Goal: Book appointment/travel/reservation

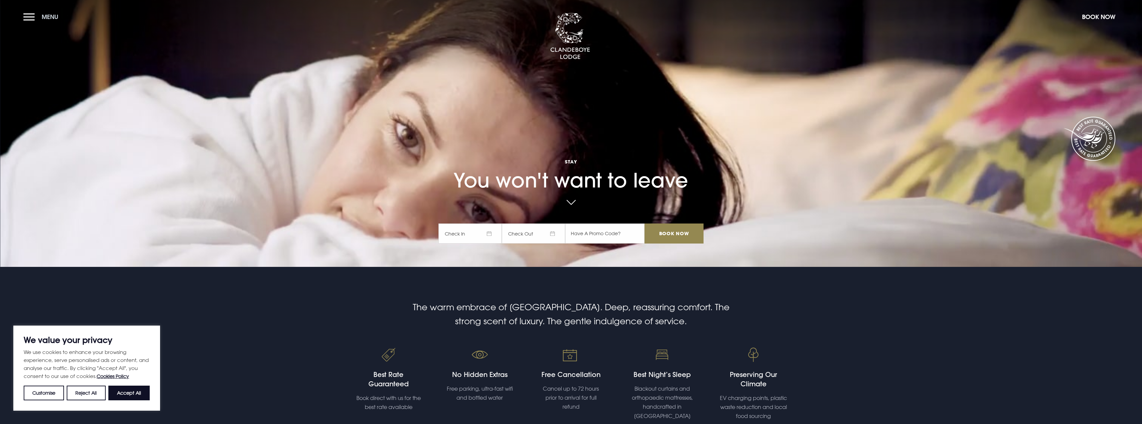
click at [31, 19] on button "Menu" at bounding box center [42, 17] width 38 height 14
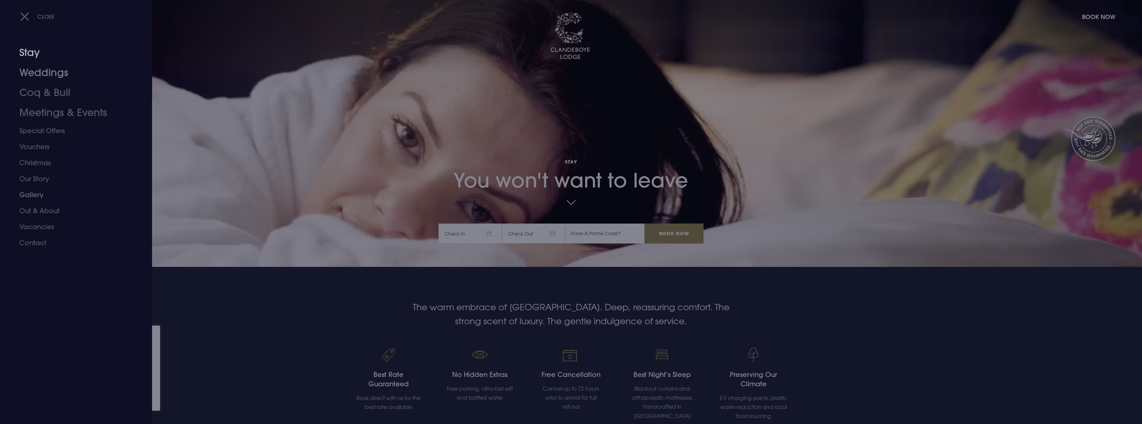
click at [49, 71] on link "Weddings" at bounding box center [71, 73] width 105 height 20
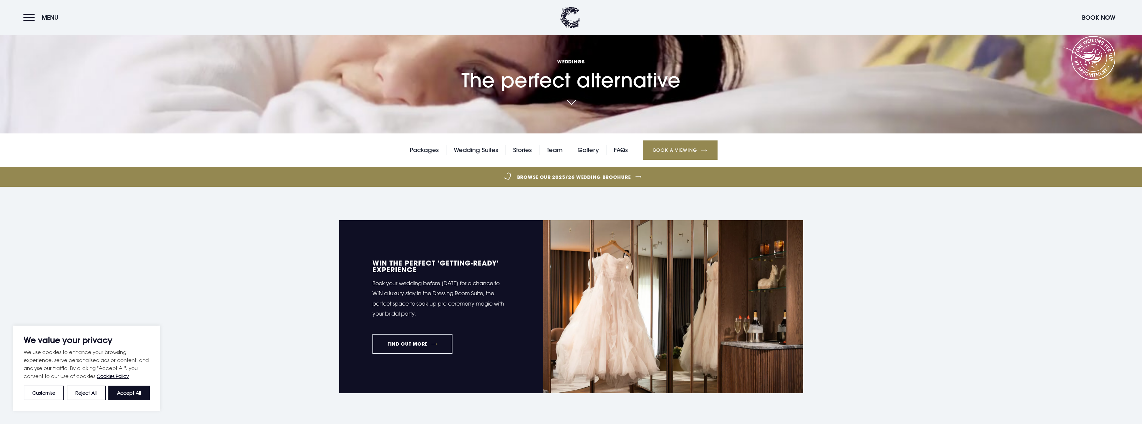
scroll to position [233, 0]
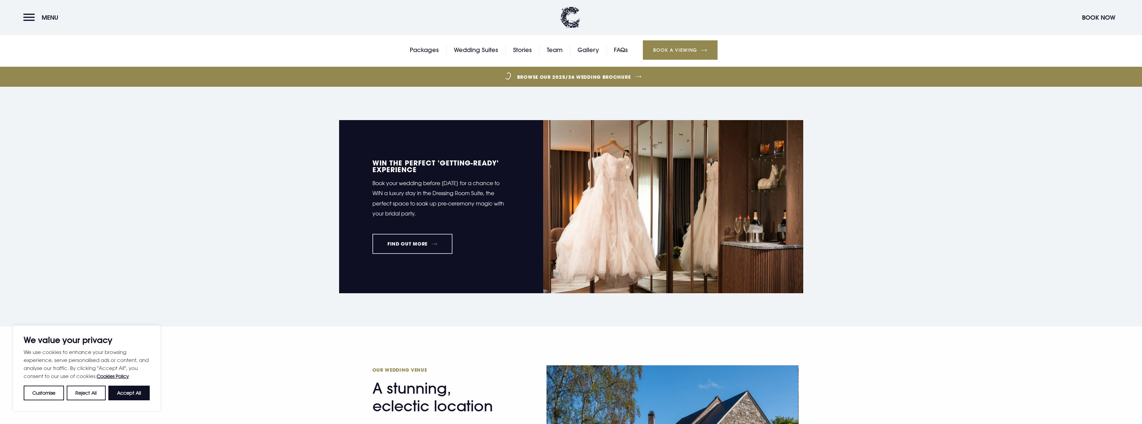
click at [447, 243] on link "FIND OUT MORE" at bounding box center [412, 244] width 80 height 20
